Goal: Transaction & Acquisition: Purchase product/service

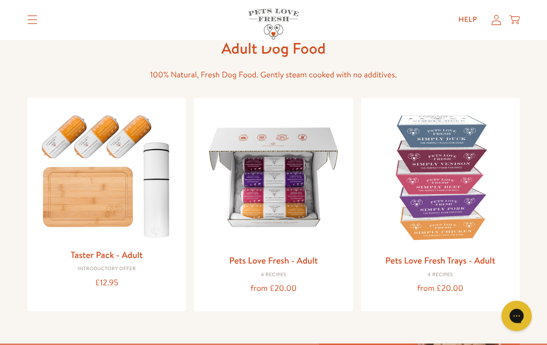
scroll to position [57, 0]
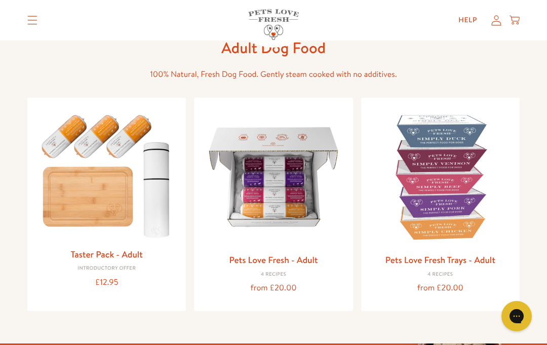
click at [257, 224] on img at bounding box center [273, 177] width 142 height 142
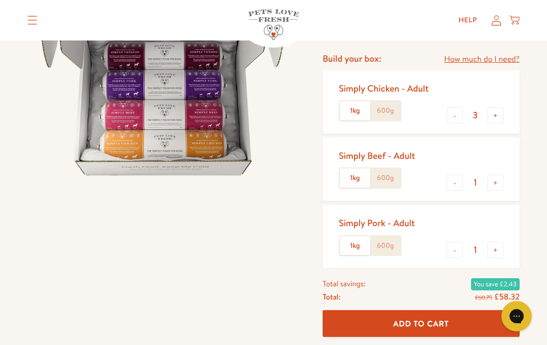
scroll to position [149, 0]
click at [454, 116] on button "-" at bounding box center [454, 115] width 16 height 16
click at [451, 112] on button "-" at bounding box center [454, 115] width 16 height 16
type input "1"
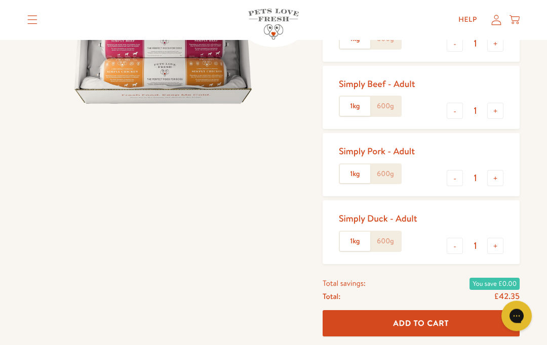
click at [457, 245] on button "-" at bounding box center [454, 246] width 16 height 16
type input "0"
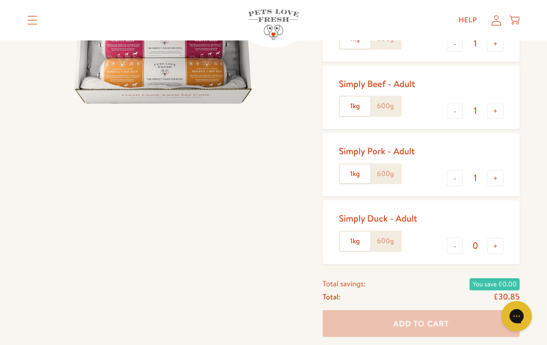
click at [460, 177] on button "-" at bounding box center [454, 178] width 16 height 16
type input "0"
click at [455, 115] on button "-" at bounding box center [454, 111] width 16 height 16
type input "0"
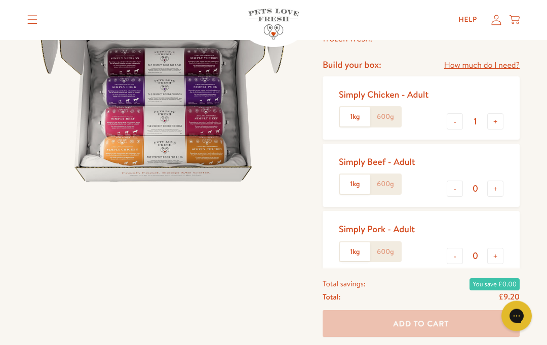
scroll to position [142, 0]
click at [492, 126] on button "+" at bounding box center [495, 122] width 16 height 16
click at [497, 125] on button "+" at bounding box center [495, 122] width 16 height 16
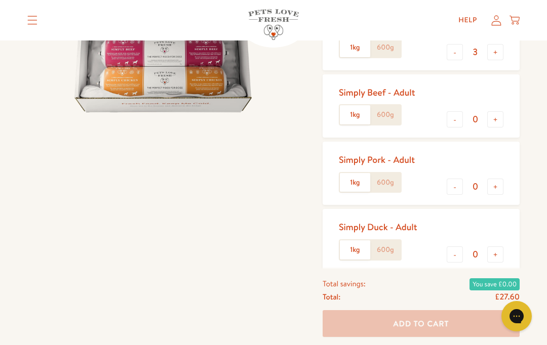
scroll to position [185, 0]
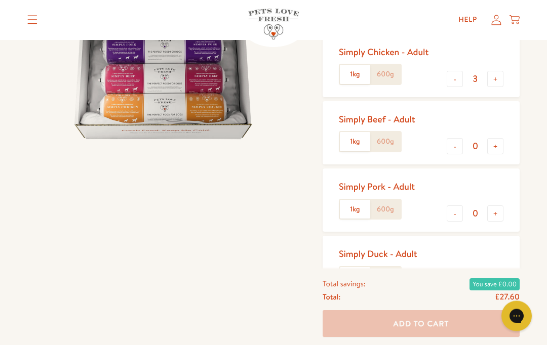
click at [495, 83] on button "+" at bounding box center [495, 79] width 16 height 16
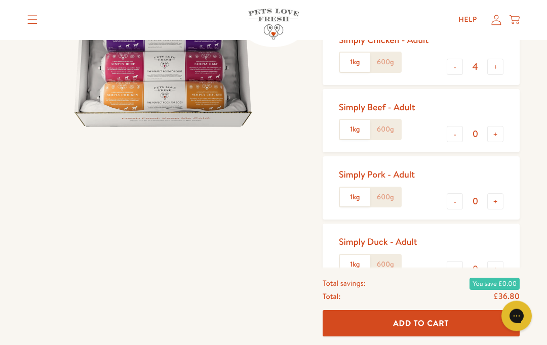
scroll to position [197, 0]
click at [494, 72] on button "+" at bounding box center [495, 67] width 16 height 16
click at [453, 66] on button "-" at bounding box center [454, 67] width 16 height 16
click at [494, 63] on button "+" at bounding box center [495, 67] width 16 height 16
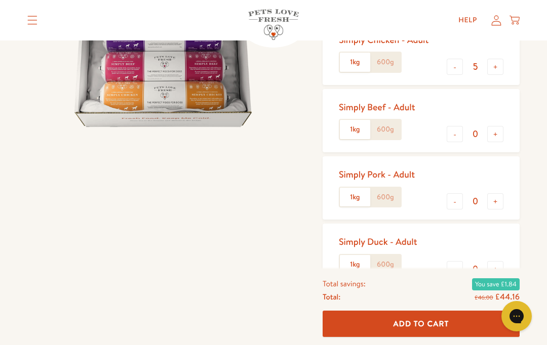
click at [496, 66] on button "+" at bounding box center [495, 67] width 16 height 16
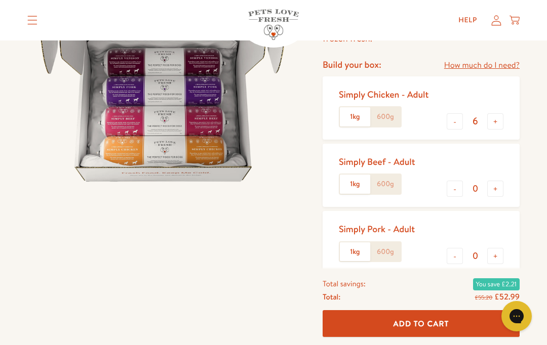
scroll to position [127, 0]
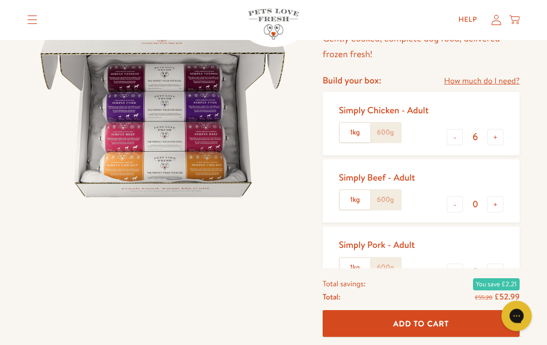
click at [494, 142] on button "+" at bounding box center [495, 138] width 16 height 16
click at [493, 131] on button "+" at bounding box center [495, 137] width 16 height 16
click at [492, 132] on button "+" at bounding box center [495, 137] width 16 height 16
click at [490, 134] on button "+" at bounding box center [495, 137] width 16 height 16
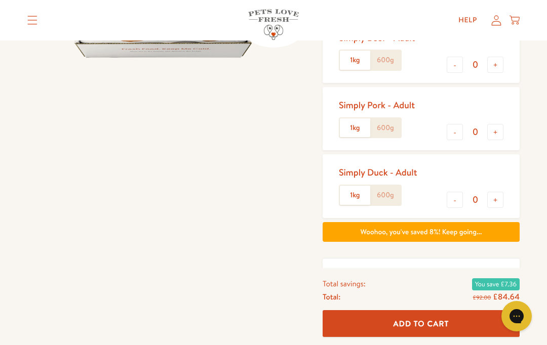
scroll to position [284, 0]
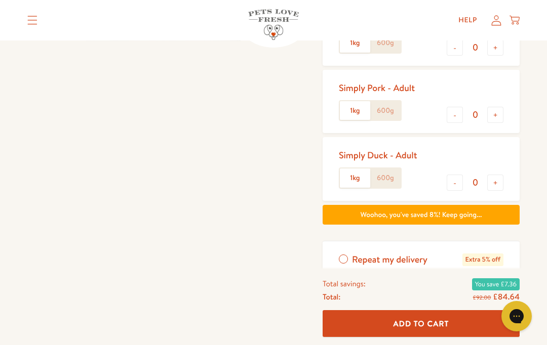
click at [237, 300] on div at bounding box center [170, 117] width 287 height 613
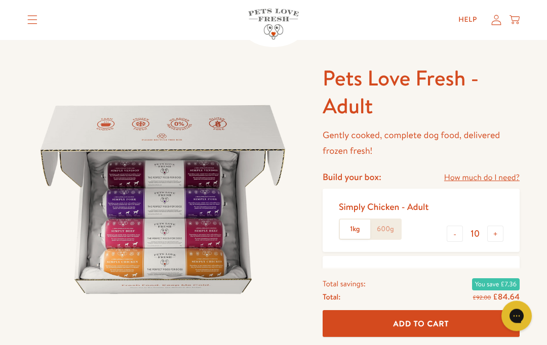
scroll to position [30, 0]
click at [450, 232] on button "-" at bounding box center [454, 234] width 16 height 16
click at [450, 230] on button "-" at bounding box center [454, 234] width 16 height 16
click at [449, 229] on button "-" at bounding box center [454, 234] width 16 height 16
click at [450, 229] on button "-" at bounding box center [454, 234] width 16 height 16
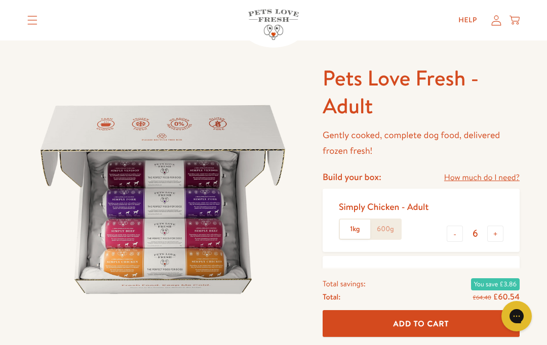
click at [452, 229] on button "-" at bounding box center [454, 234] width 16 height 16
type input "4"
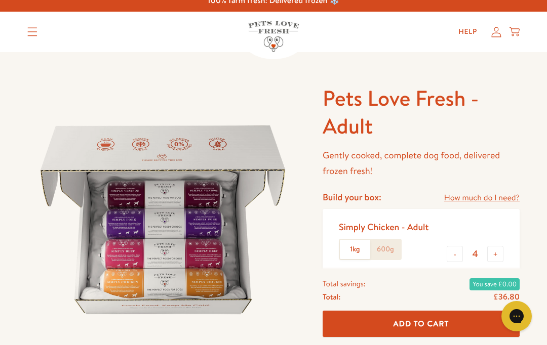
scroll to position [0, 0]
